Goal: Information Seeking & Learning: Learn about a topic

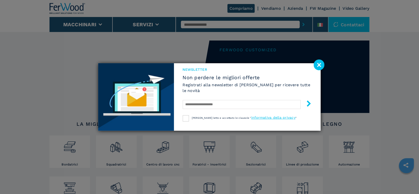
click at [319, 66] on image at bounding box center [319, 65] width 11 height 11
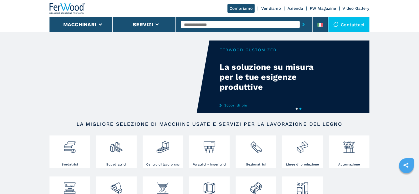
click at [199, 24] on input "text" at bounding box center [240, 25] width 119 height 8
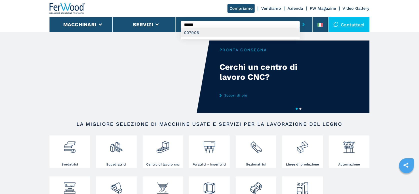
type input "******"
click at [195, 35] on div "007906" at bounding box center [240, 32] width 119 height 9
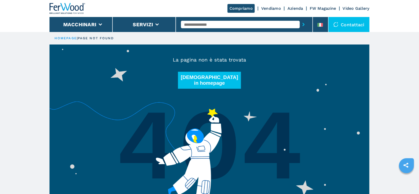
click at [215, 26] on input "text" at bounding box center [240, 25] width 119 height 8
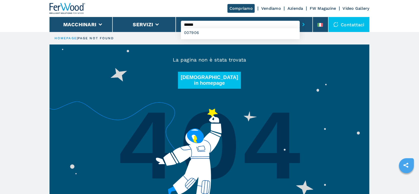
type input "******"
click at [300, 19] on button "submit-button" at bounding box center [304, 25] width 8 height 12
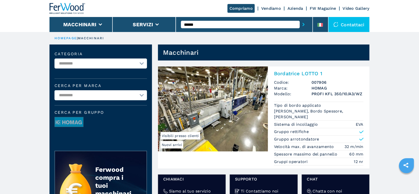
click at [309, 86] on span "Marca:" at bounding box center [293, 88] width 38 height 6
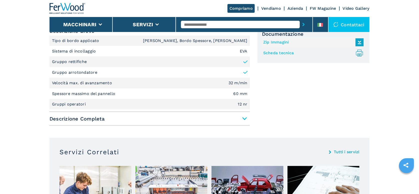
scroll to position [225, 0]
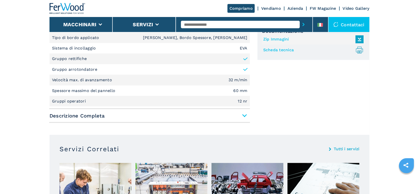
click at [244, 115] on span "Descrizione Completa" at bounding box center [150, 115] width 201 height 9
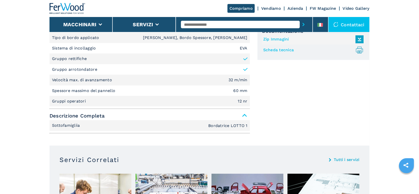
click at [244, 115] on span "Descrizione Completa" at bounding box center [150, 115] width 201 height 9
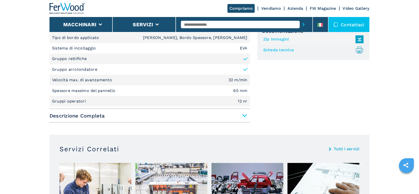
click at [244, 115] on span "Descrizione Completa" at bounding box center [150, 115] width 201 height 9
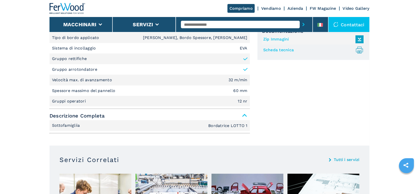
click at [244, 115] on span "Descrizione Completa" at bounding box center [150, 115] width 201 height 9
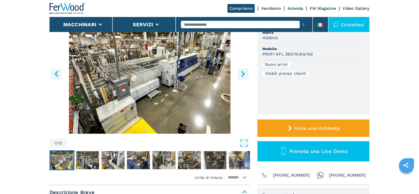
scroll to position [25, 0]
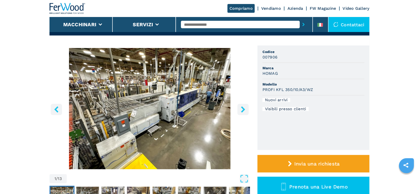
click at [209, 25] on input "text" at bounding box center [240, 25] width 119 height 8
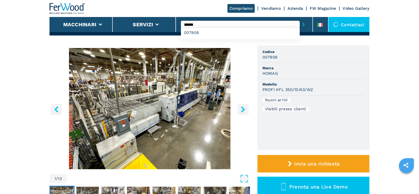
type input "******"
click at [300, 19] on button "submit-button" at bounding box center [304, 25] width 8 height 12
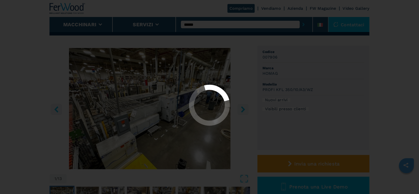
click at [300, 19] on button "submit-button" at bounding box center [304, 25] width 8 height 12
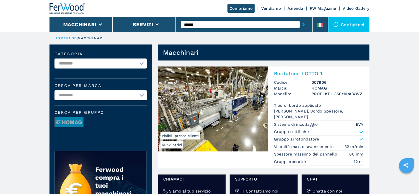
click at [206, 22] on input "******" at bounding box center [240, 25] width 119 height 8
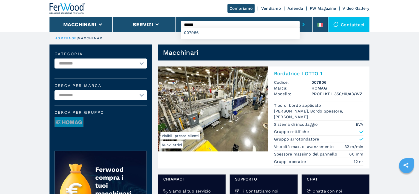
type input "******"
click at [300, 19] on button "submit-button" at bounding box center [304, 25] width 8 height 12
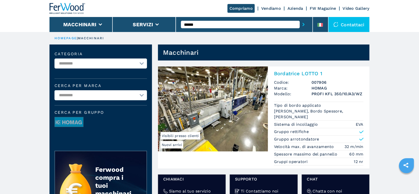
click at [300, 19] on button "submit-button" at bounding box center [304, 25] width 8 height 12
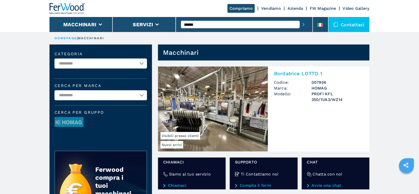
click at [281, 93] on span "Modello:" at bounding box center [293, 97] width 38 height 12
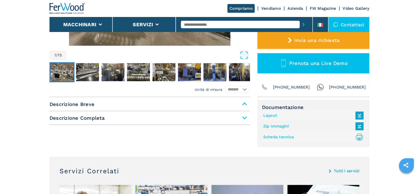
scroll to position [150, 0]
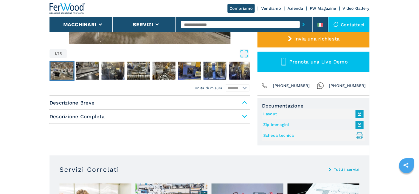
click at [244, 118] on span "Descrizione Completa" at bounding box center [150, 116] width 201 height 9
click at [245, 116] on span "Descrizione Completa" at bounding box center [150, 116] width 201 height 9
click at [243, 103] on span "Descrizione Breve" at bounding box center [150, 102] width 201 height 9
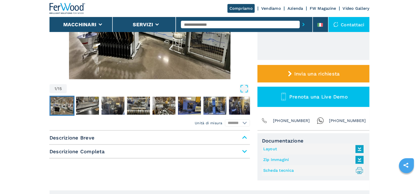
scroll to position [125, 0]
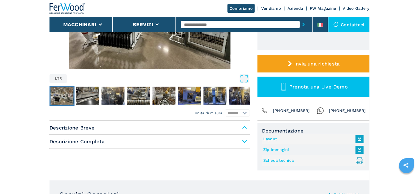
click at [244, 126] on span "Descrizione Breve" at bounding box center [150, 127] width 201 height 9
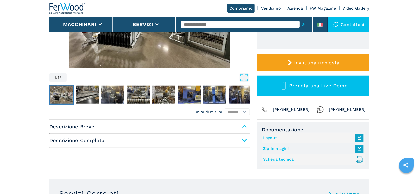
scroll to position [175, 0]
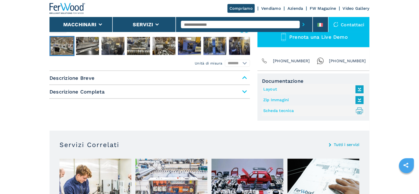
click at [245, 90] on span "Descrizione Completa" at bounding box center [150, 91] width 201 height 9
click at [245, 91] on span "Descrizione Completa" at bounding box center [150, 91] width 201 height 9
click at [244, 77] on span "Descrizione Breve" at bounding box center [150, 78] width 201 height 9
click at [246, 78] on span "Descrizione Breve" at bounding box center [150, 78] width 201 height 9
click at [244, 93] on span "Descrizione Completa" at bounding box center [150, 91] width 201 height 9
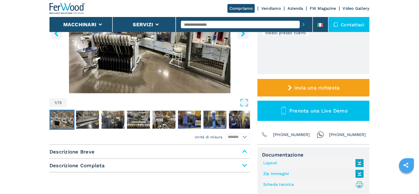
scroll to position [150, 0]
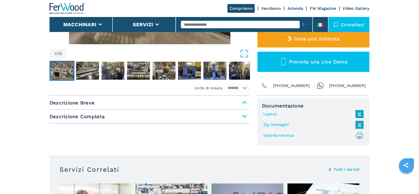
click at [244, 117] on span "Descrizione Completa" at bounding box center [150, 116] width 201 height 9
click at [244, 102] on span "Descrizione Breve" at bounding box center [150, 102] width 201 height 9
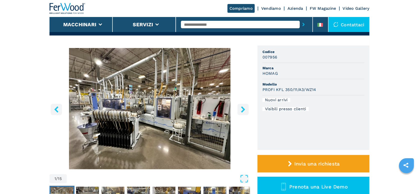
scroll to position [125, 0]
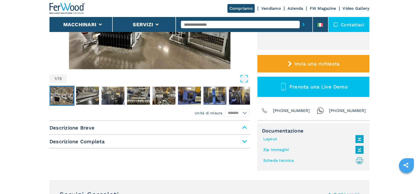
click at [246, 112] on select "******* *********" at bounding box center [237, 113] width 25 height 7
click at [225, 110] on select "******* *********" at bounding box center [237, 113] width 25 height 7
click at [243, 143] on span "Descrizione Completa" at bounding box center [150, 141] width 201 height 9
click at [245, 140] on span "Descrizione Completa" at bounding box center [150, 141] width 201 height 9
click at [243, 124] on span "Descrizione Breve" at bounding box center [150, 127] width 201 height 9
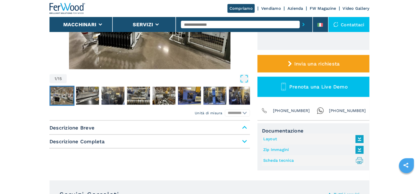
click at [243, 113] on select "******* *********" at bounding box center [237, 113] width 25 height 7
select select "******"
click at [225, 110] on select "******* *********" at bounding box center [237, 113] width 25 height 7
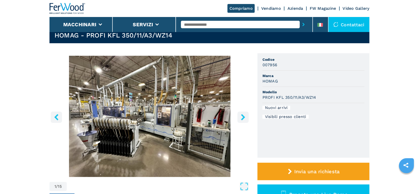
scroll to position [0, 0]
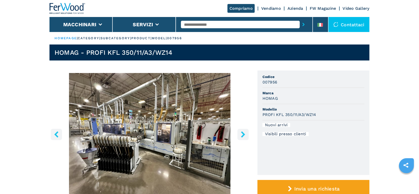
click at [207, 27] on input "text" at bounding box center [240, 25] width 119 height 8
type input "******"
click at [300, 19] on button "submit-button" at bounding box center [304, 25] width 8 height 12
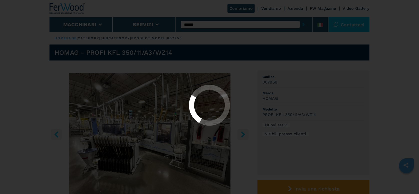
click at [300, 19] on button "submit-button" at bounding box center [304, 25] width 8 height 12
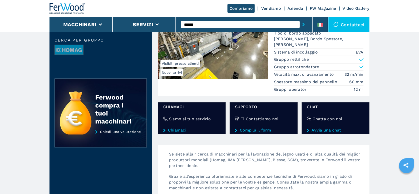
scroll to position [25, 0]
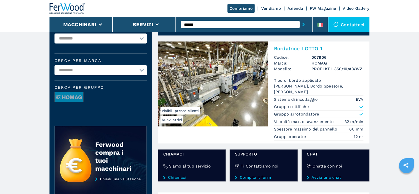
click at [283, 50] on h2 "Bordatrice LOTTO 1" at bounding box center [319, 49] width 90 height 6
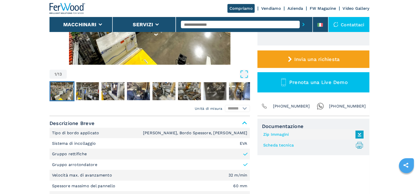
scroll to position [125, 0]
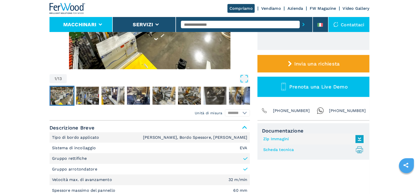
click at [103, 23] on li "Macchinari" at bounding box center [81, 24] width 63 height 15
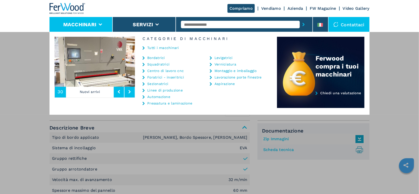
click at [163, 90] on link "Linee di produzione" at bounding box center [165, 91] width 36 height 4
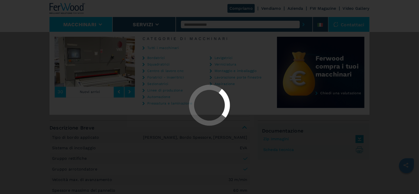
select select "**********"
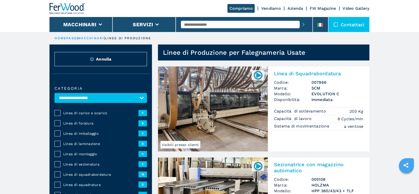
click at [284, 87] on span "Marca:" at bounding box center [293, 88] width 38 height 6
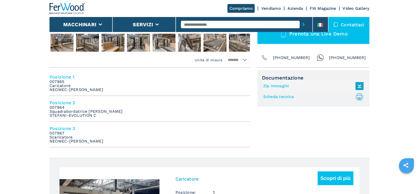
scroll to position [177, 0]
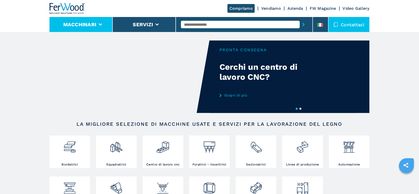
click at [101, 24] on icon at bounding box center [101, 25] width 4 height 2
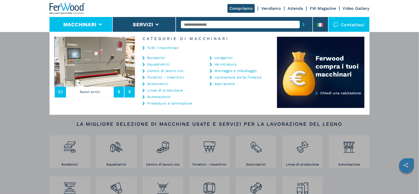
click at [159, 89] on link "Linee di produzione" at bounding box center [165, 91] width 36 height 4
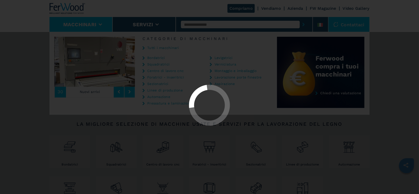
select select "**********"
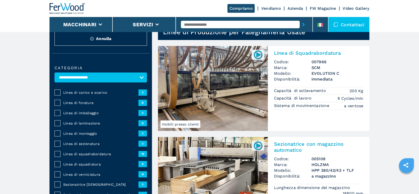
scroll to position [25, 0]
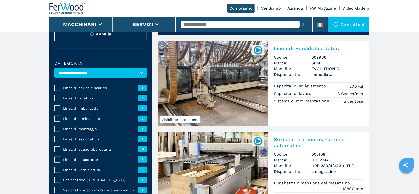
click at [203, 25] on input "text" at bounding box center [240, 25] width 119 height 8
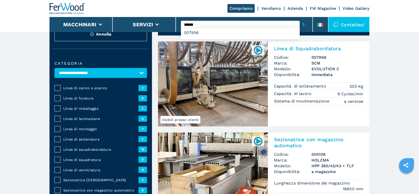
type input "******"
click at [300, 19] on button "submit-button" at bounding box center [304, 25] width 8 height 12
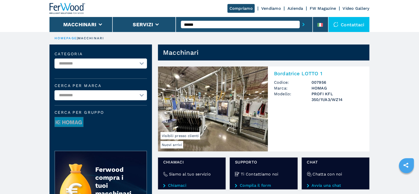
click at [243, 103] on img at bounding box center [213, 109] width 110 height 85
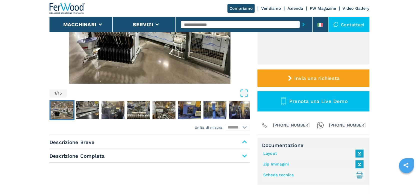
scroll to position [175, 0]
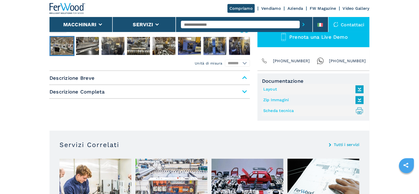
click at [245, 92] on span "Descrizione Completa" at bounding box center [150, 91] width 201 height 9
click at [242, 75] on span "Descrizione Breve" at bounding box center [150, 78] width 201 height 9
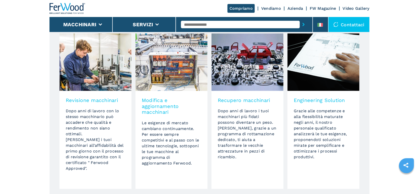
scroll to position [0, 0]
